Goal: Navigation & Orientation: Find specific page/section

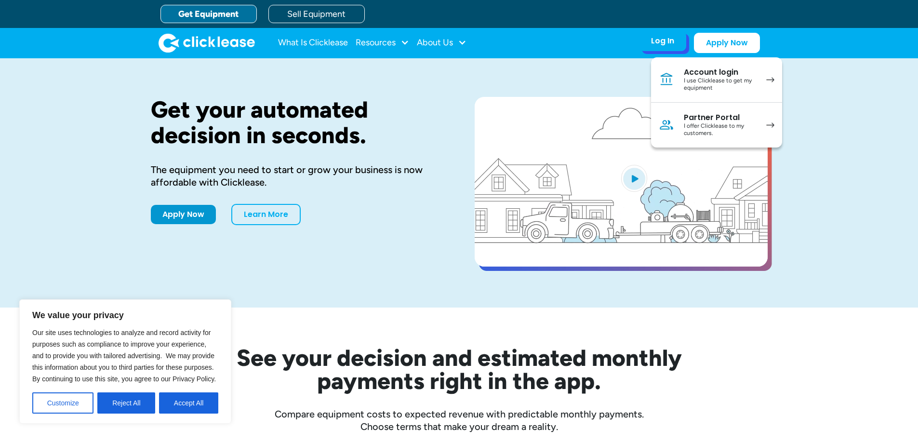
click at [705, 81] on div "I use Clicklease to get my equipment" at bounding box center [720, 84] width 73 height 15
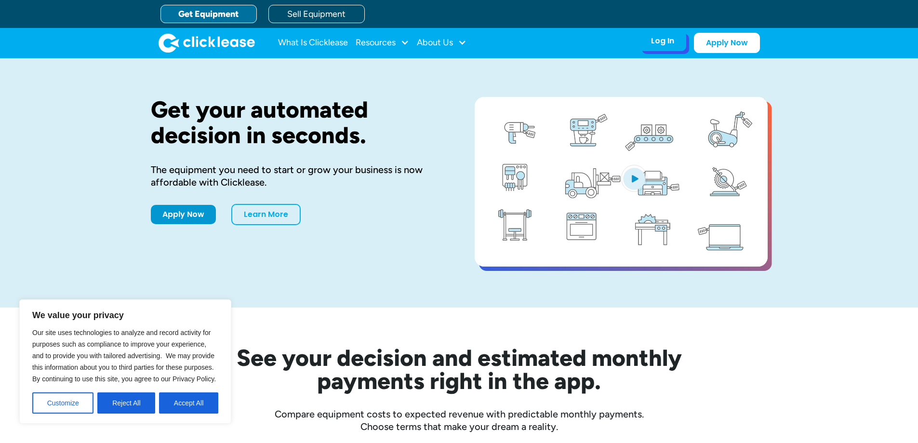
click at [672, 43] on div "Log In" at bounding box center [662, 41] width 23 height 10
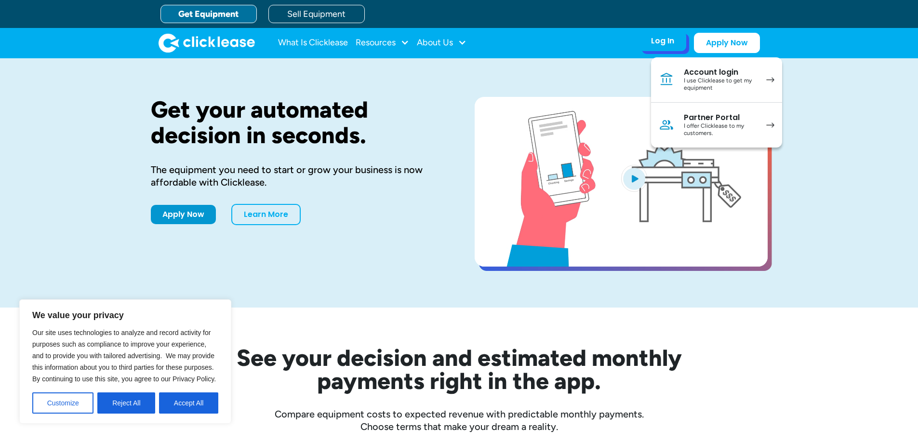
click at [726, 131] on div "I offer Clicklease to my customers." at bounding box center [720, 129] width 73 height 15
